Goal: Ask a question

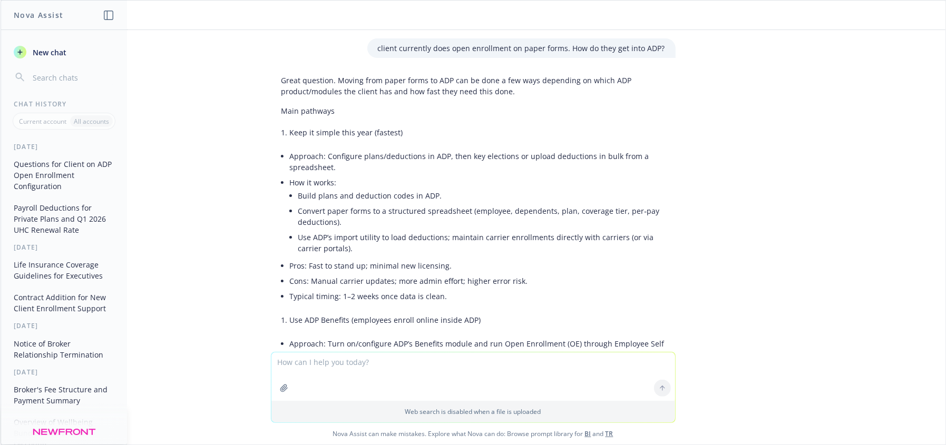
scroll to position [5353, 0]
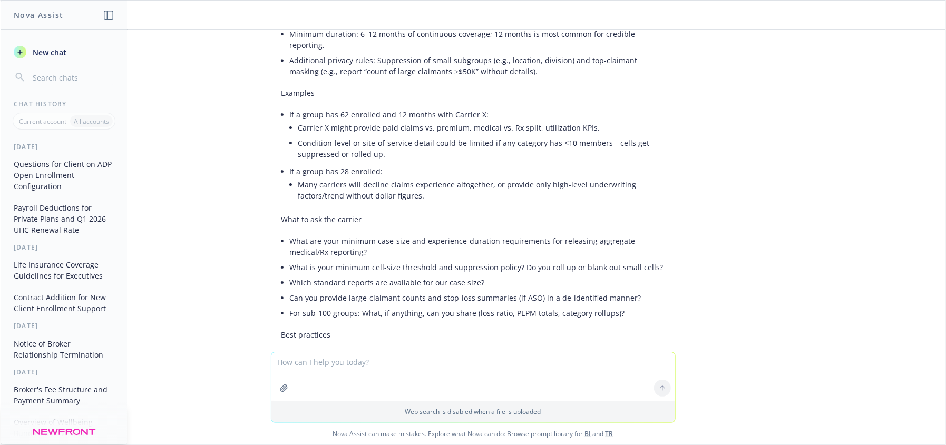
click at [395, 385] on textarea at bounding box center [473, 376] width 404 height 48
type textarea "How does integrating fertility with medical save money"
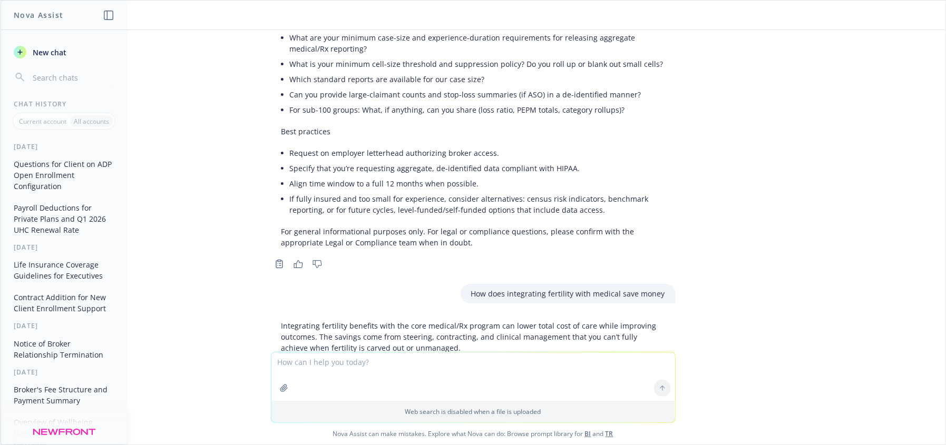
scroll to position [5535, 0]
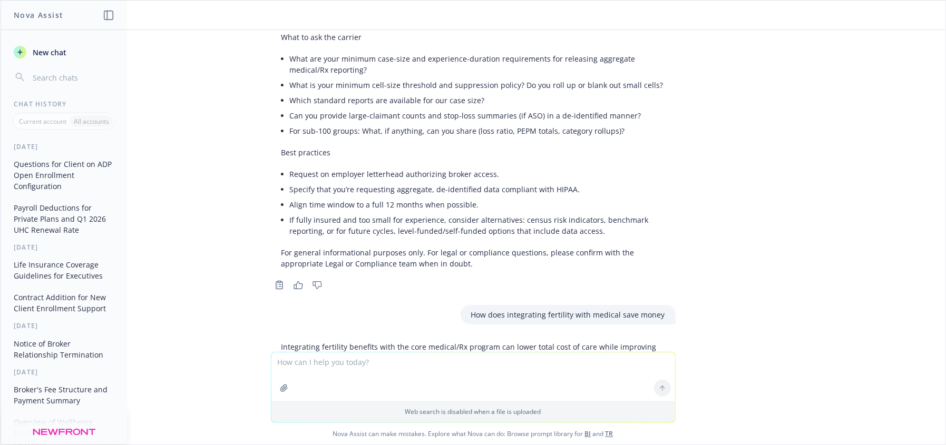
drag, startPoint x: 935, startPoint y: 273, endPoint x: 935, endPoint y: 297, distance: 24.2
click at [937, 285] on div "client currently does open enrollment on paper forms. How do they get into ADP?…" at bounding box center [473, 191] width 945 height 322
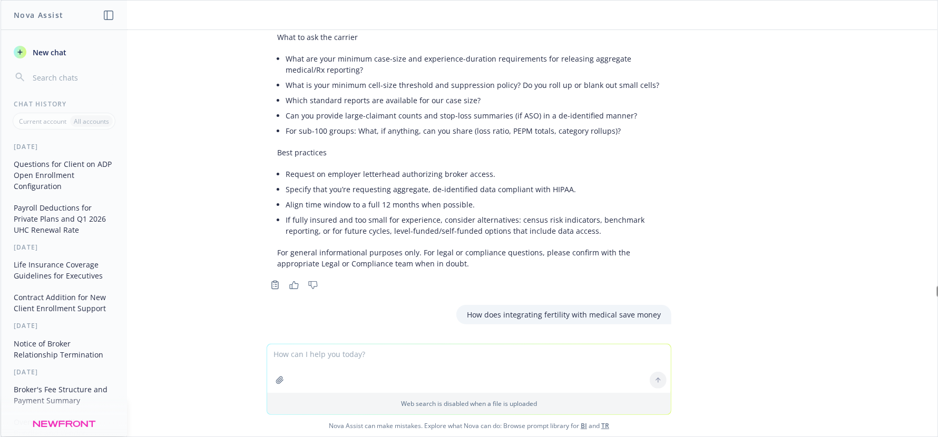
drag, startPoint x: 881, startPoint y: 308, endPoint x: 921, endPoint y: 300, distance: 40.7
click at [883, 307] on div "client currently does open enrollment on paper forms. How do they get into ADP?…" at bounding box center [469, 187] width 937 height 314
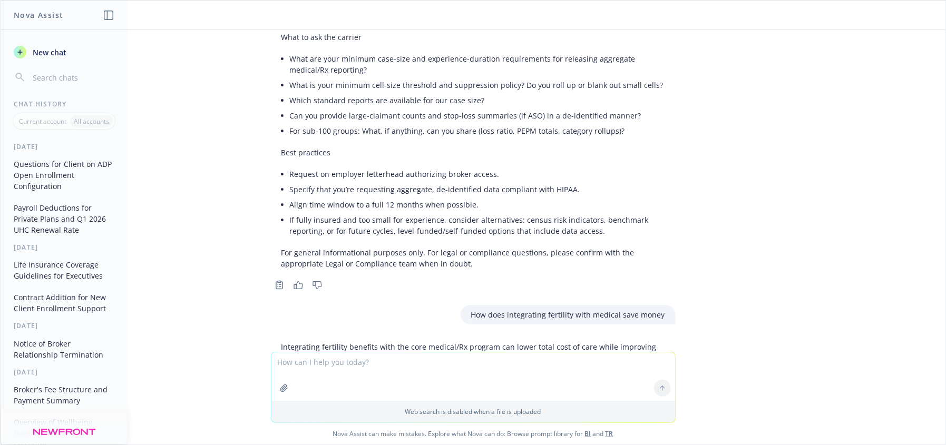
scroll to position [5679, 0]
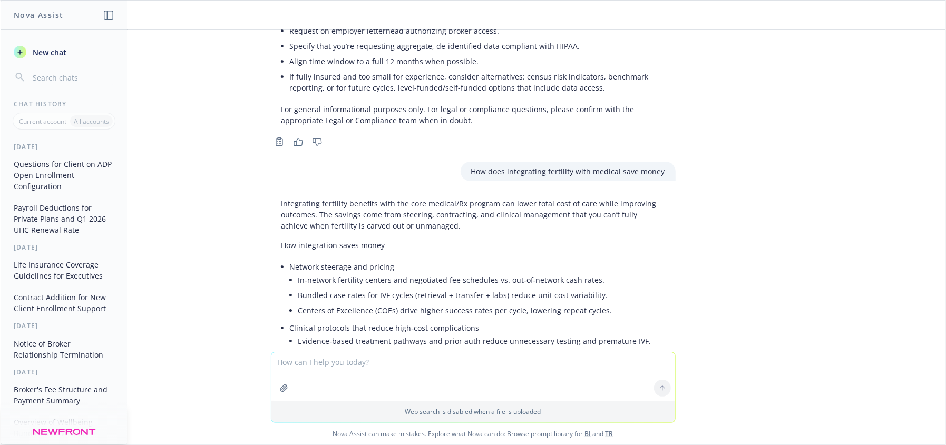
click at [344, 380] on textarea at bounding box center [473, 376] width 404 height 48
type textarea "v"
type textarea "in this example, use [PERSON_NAME] that's integrated with medical and Carrot Fe…"
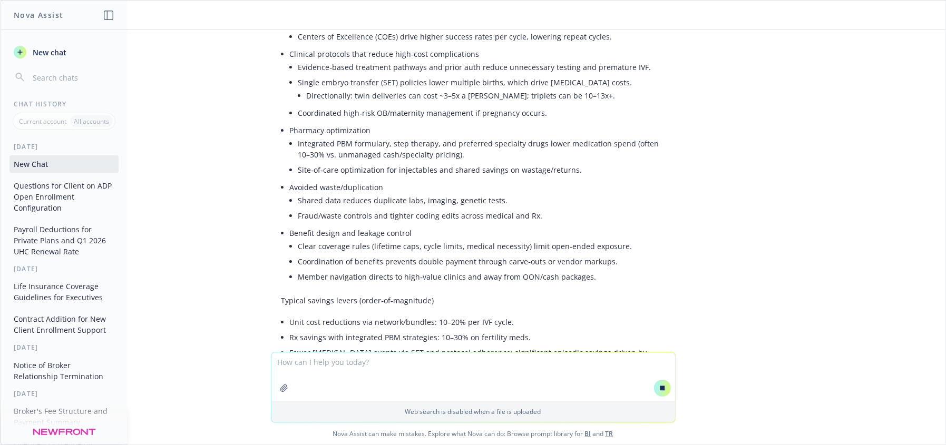
scroll to position [6135, 0]
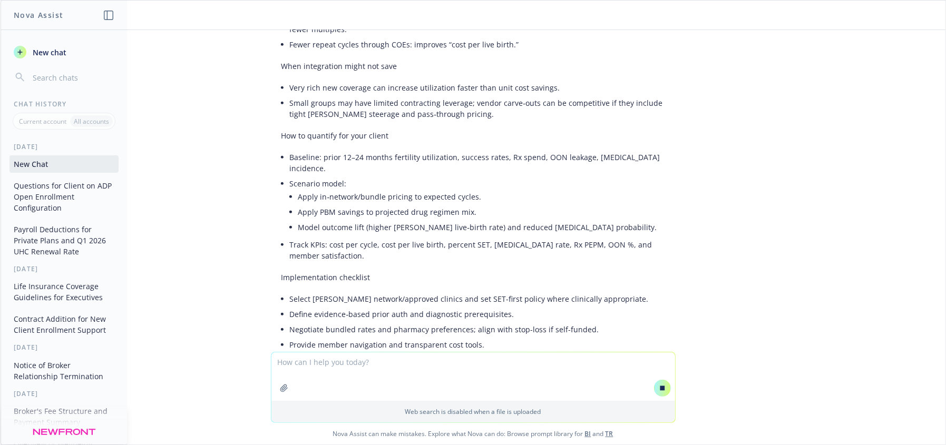
click at [422, 371] on textarea at bounding box center [473, 376] width 404 height 48
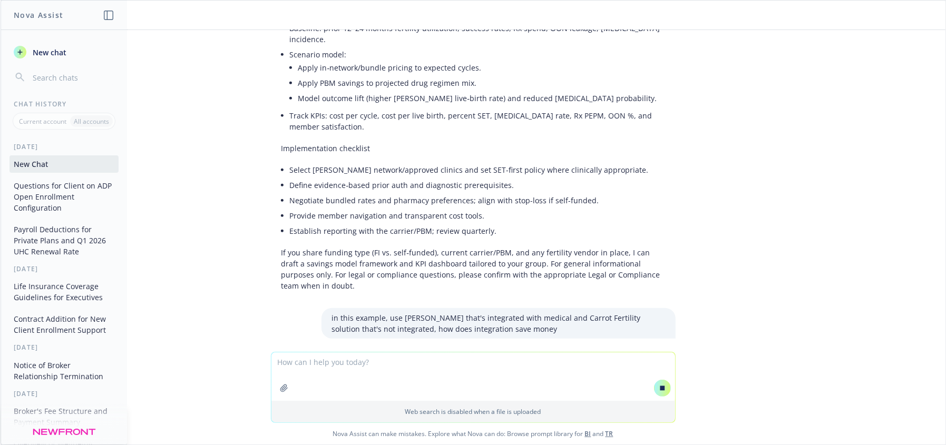
click at [405, 363] on textarea at bounding box center [473, 376] width 404 height 48
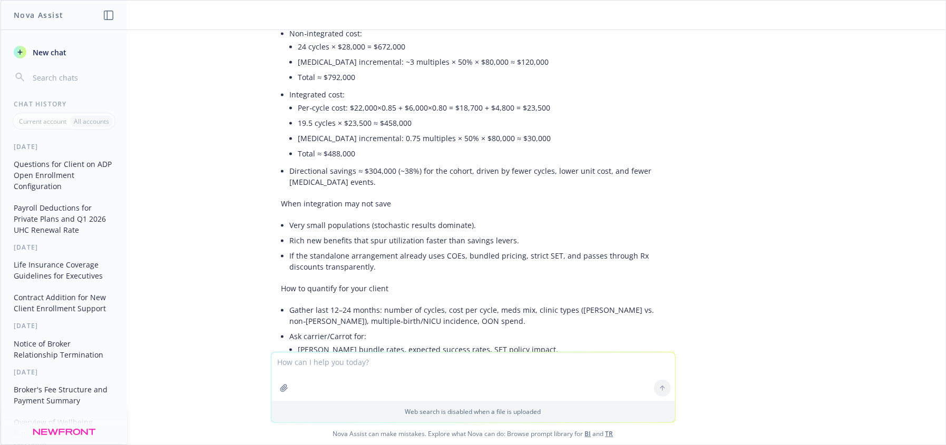
scroll to position [7243, 0]
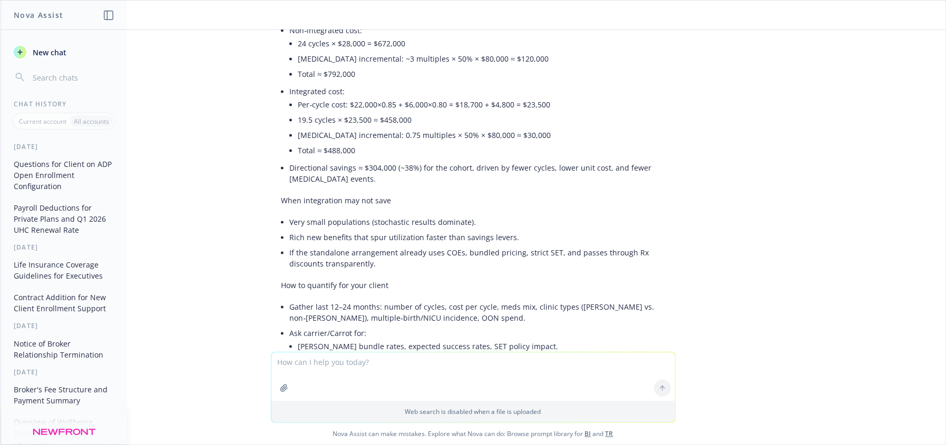
click at [401, 376] on textarea at bounding box center [473, 376] width 404 height 48
click at [384, 377] on textarea at bounding box center [473, 376] width 404 height 48
type textarea "level-funded medical with [PERSON_NAME] that's not integrated vs. self-insured …"
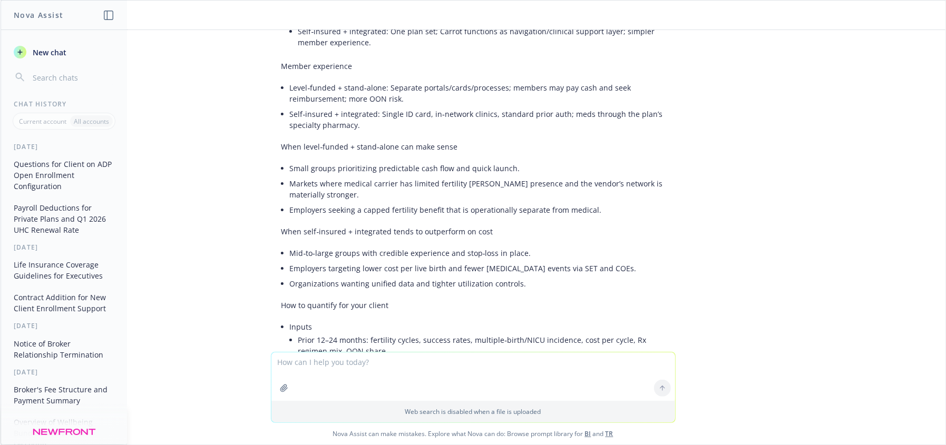
scroll to position [8739, 0]
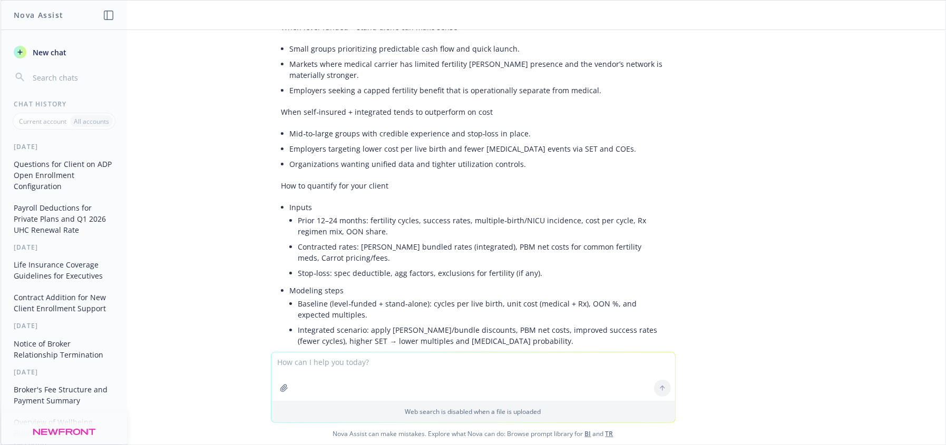
click at [341, 372] on textarea at bounding box center [473, 376] width 404 height 48
type textarea "write a genuine follow up email after we informed a vendor who got us a pricing…"
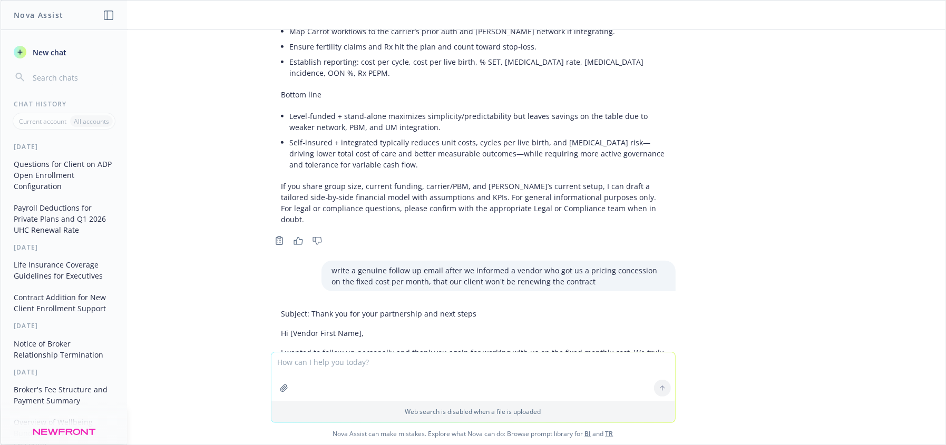
scroll to position [9151, 0]
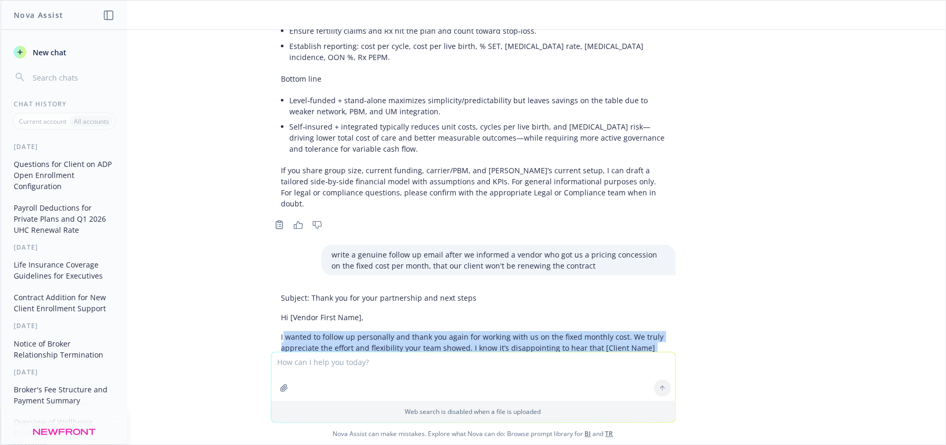
drag, startPoint x: 275, startPoint y: 134, endPoint x: 530, endPoint y: 205, distance: 264.1
copy div "wanted to follow up personally and thank you again for working with us on the f…"
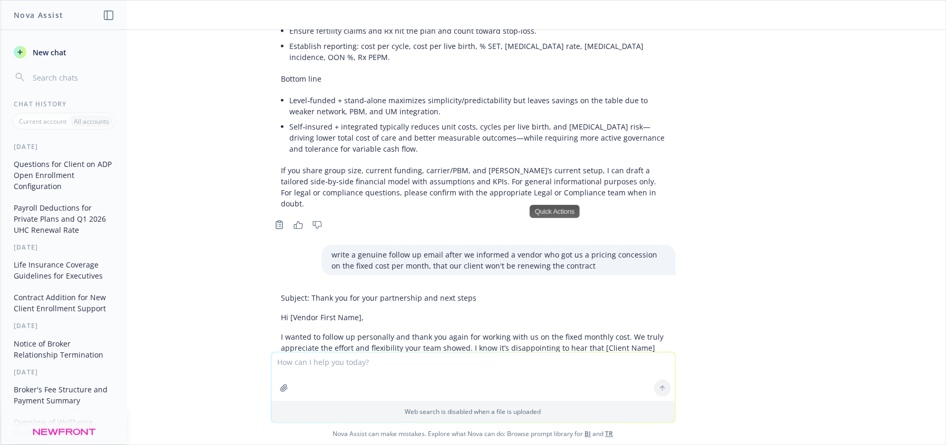
click at [377, 375] on textarea at bounding box center [473, 376] width 404 height 48
paste textarea "I wanted to follow up personally and thank you again for working with us on thi…"
type textarea "I wanted to follow up personally and thank you again for working with us on thi…"
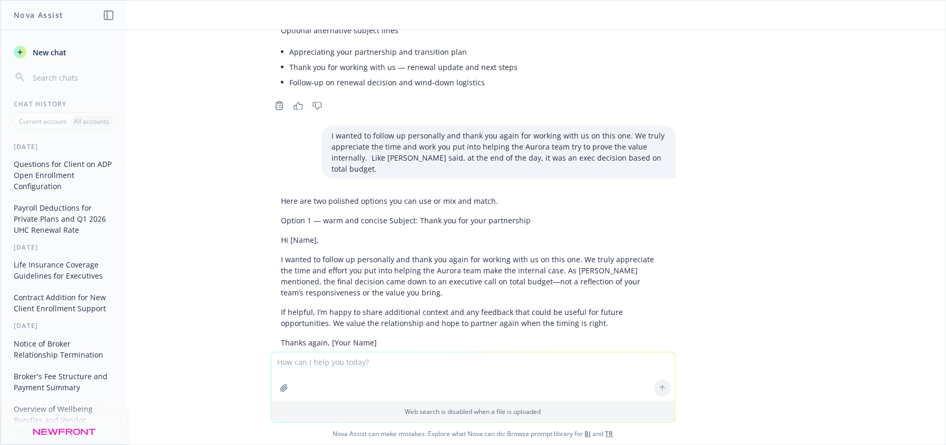
scroll to position [9789, 0]
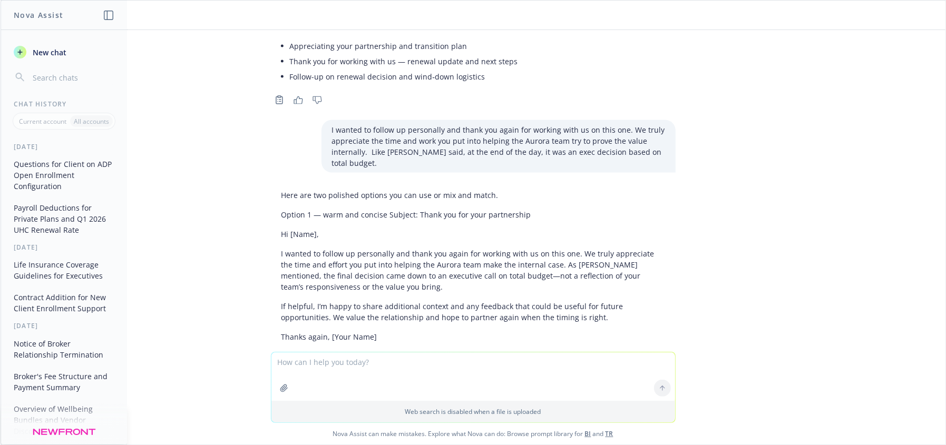
click at [508, 248] on p "I wanted to follow up personally and thank you again for working with us on thi…" at bounding box center [473, 270] width 384 height 44
drag, startPoint x: 560, startPoint y: 57, endPoint x: 565, endPoint y: 87, distance: 29.9
click at [561, 248] on p "I wanted to follow up personally and thank you again for working with us on thi…" at bounding box center [473, 270] width 384 height 44
click at [397, 248] on p "I wanted to follow up personally and thank you again for working with us on thi…" at bounding box center [473, 270] width 384 height 44
click at [438, 248] on p "I wanted to follow up personally and thank you again for working with us on thi…" at bounding box center [473, 270] width 384 height 44
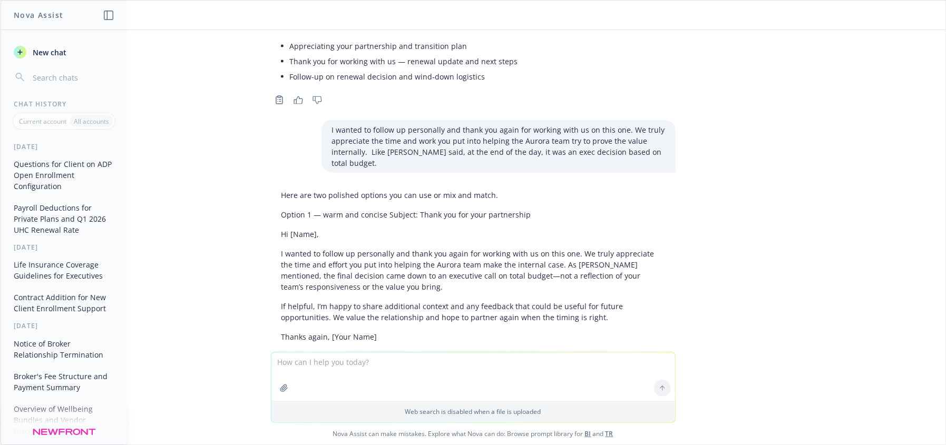
drag, startPoint x: 449, startPoint y: 74, endPoint x: 470, endPoint y: 76, distance: 21.1
click at [450, 248] on p "I wanted to follow up personally and thank you again for working with us on thi…" at bounding box center [473, 270] width 384 height 44
click at [529, 185] on div "Here are two polished options you can use or mix and match. Option 1 — warm and…" at bounding box center [473, 360] width 405 height 350
drag, startPoint x: 597, startPoint y: 75, endPoint x: 487, endPoint y: 75, distance: 109.6
click at [588, 248] on p "I wanted to follow up personally and thank you again for working with us on thi…" at bounding box center [473, 270] width 384 height 44
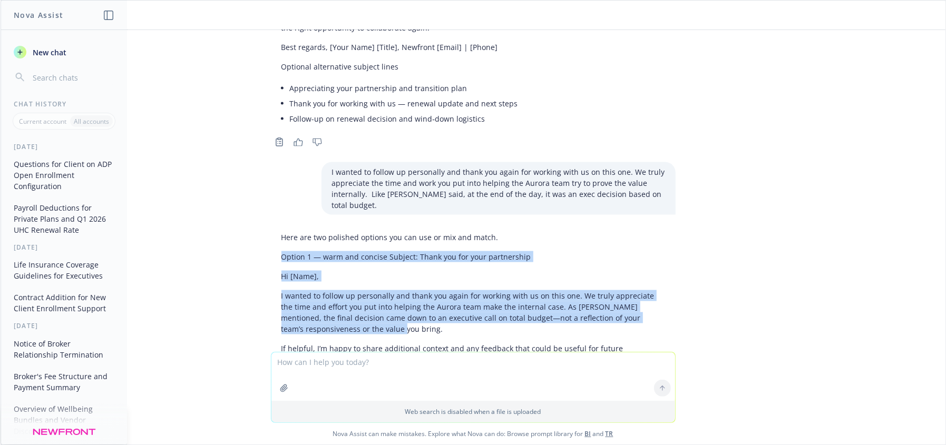
scroll to position [9746, 0]
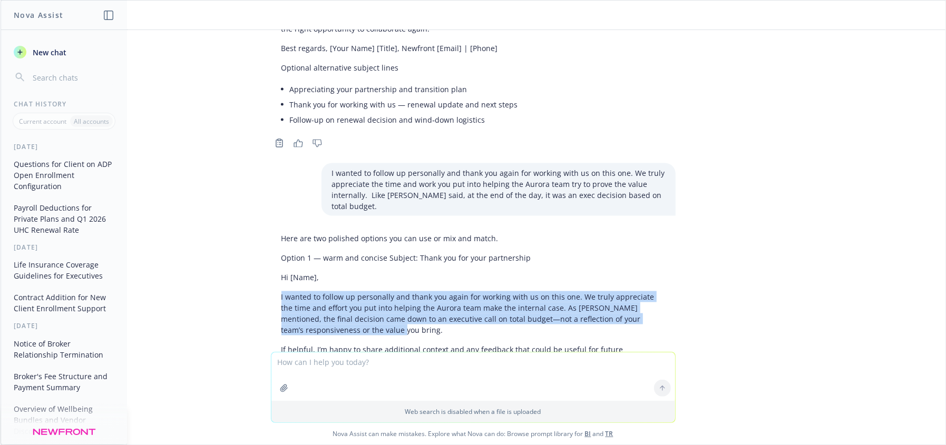
drag, startPoint x: 379, startPoint y: 65, endPoint x: 270, endPoint y: 72, distance: 109.3
click at [271, 229] on div "Here are two polished options you can use or mix and match. Option 1 — warm and…" at bounding box center [473, 404] width 405 height 350
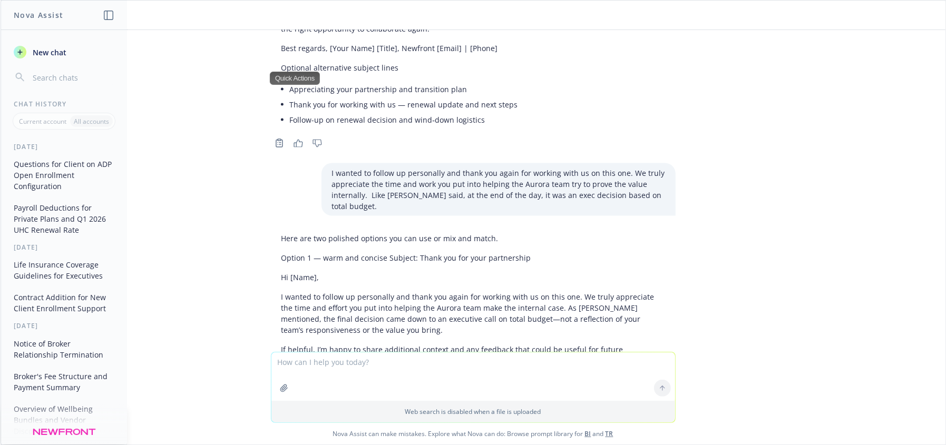
click at [497, 229] on div "Here are two polished options you can use or mix and match. Option 1 — warm and…" at bounding box center [473, 404] width 405 height 350
click at [342, 229] on div "Here are two polished options you can use or mix and match. Option 1 — warm and…" at bounding box center [473, 404] width 405 height 350
click at [308, 291] on p "I wanted to follow up personally and thank you again for working with us on thi…" at bounding box center [473, 313] width 384 height 44
click at [337, 291] on p "I wanted to follow up personally and thank you again for working with us on thi…" at bounding box center [473, 313] width 384 height 44
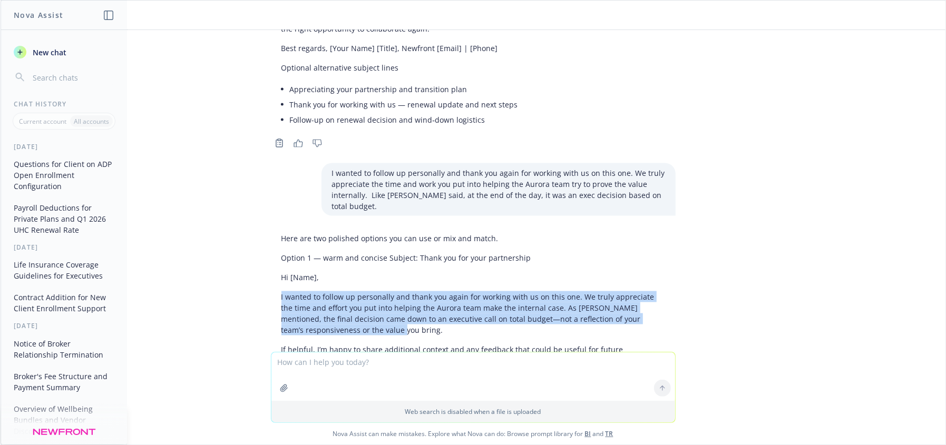
drag, startPoint x: 315, startPoint y: 105, endPoint x: 266, endPoint y: 75, distance: 57.9
click at [271, 229] on div "Here are two polished options you can use or mix and match. Option 1 — warm and…" at bounding box center [473, 404] width 405 height 350
copy p "I wanted to follow up personally and thank you again for working with us on thi…"
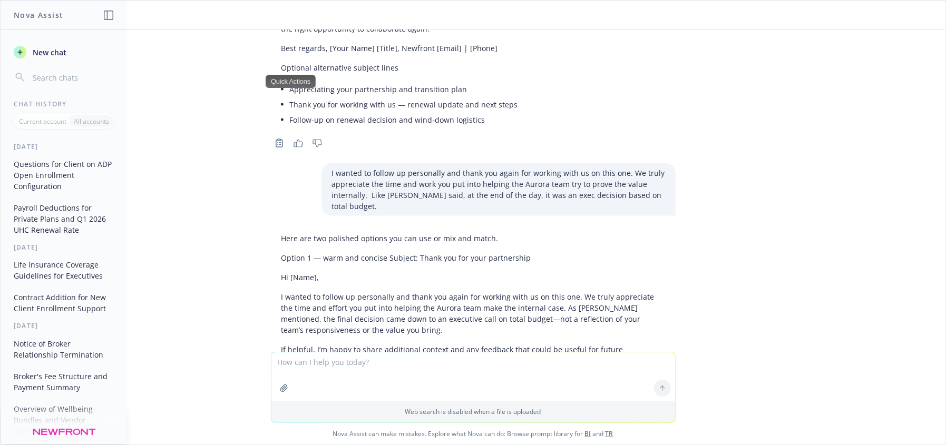
click at [438, 369] on textarea at bounding box center [473, 376] width 404 height 48
click at [827, 158] on div "client currently does open enrollment on paper forms. How do they get into ADP?…" at bounding box center [473, 191] width 945 height 322
